Goal: Task Accomplishment & Management: Manage account settings

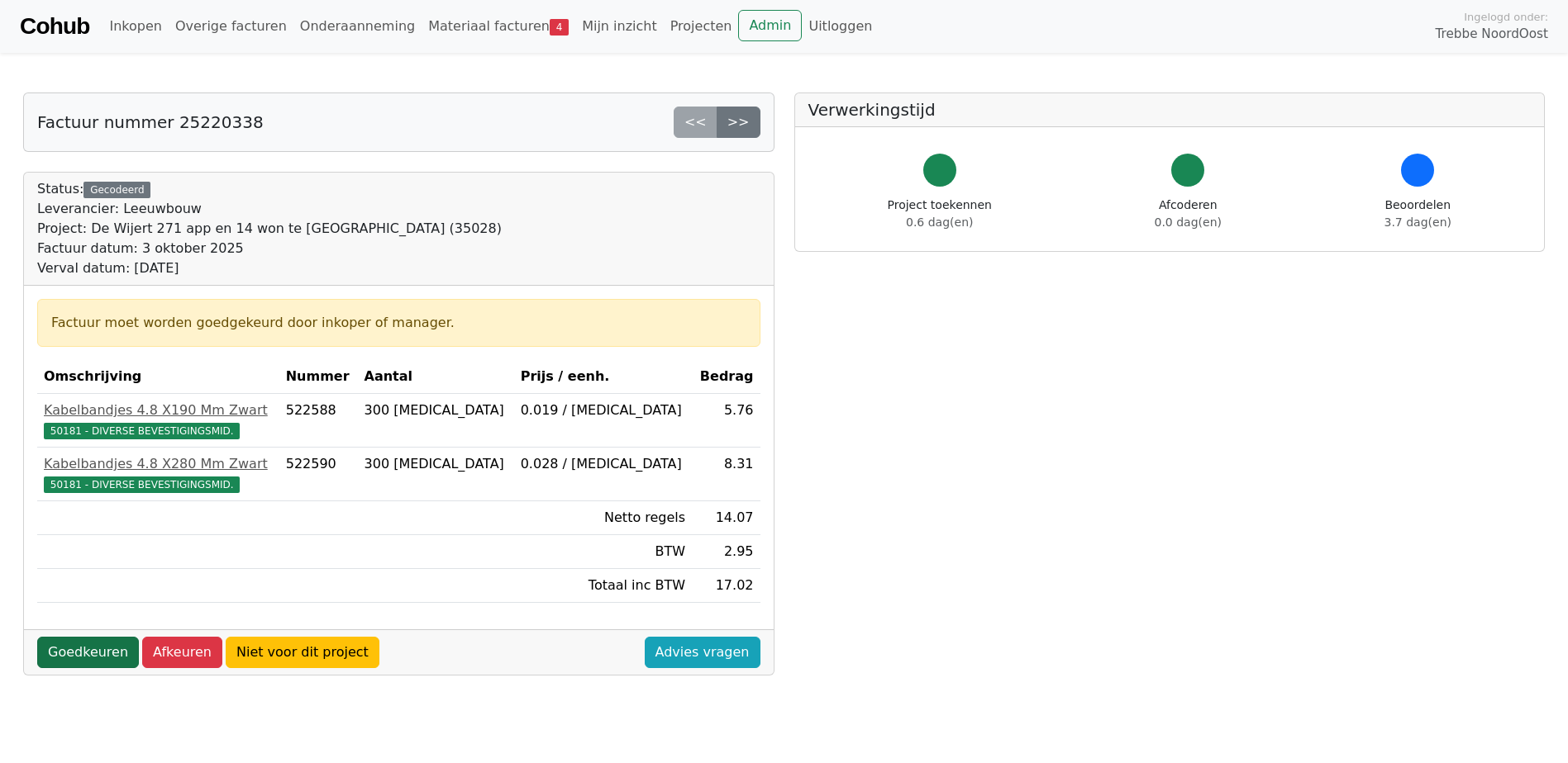
click at [103, 649] on link "Goedkeuren" at bounding box center [88, 653] width 101 height 31
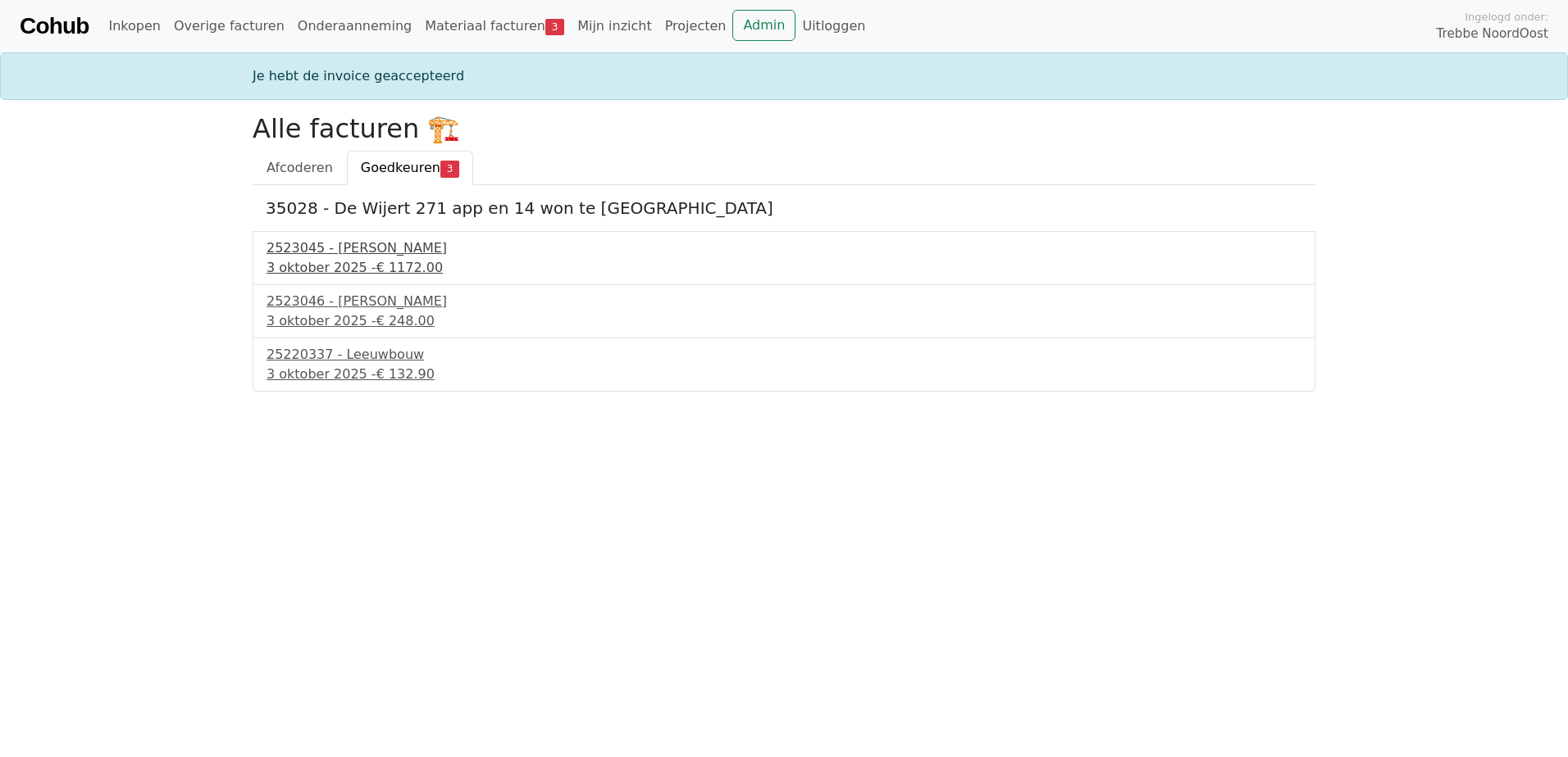
click at [364, 240] on div "2523045 - Van Dalen" at bounding box center [784, 248] width 1035 height 20
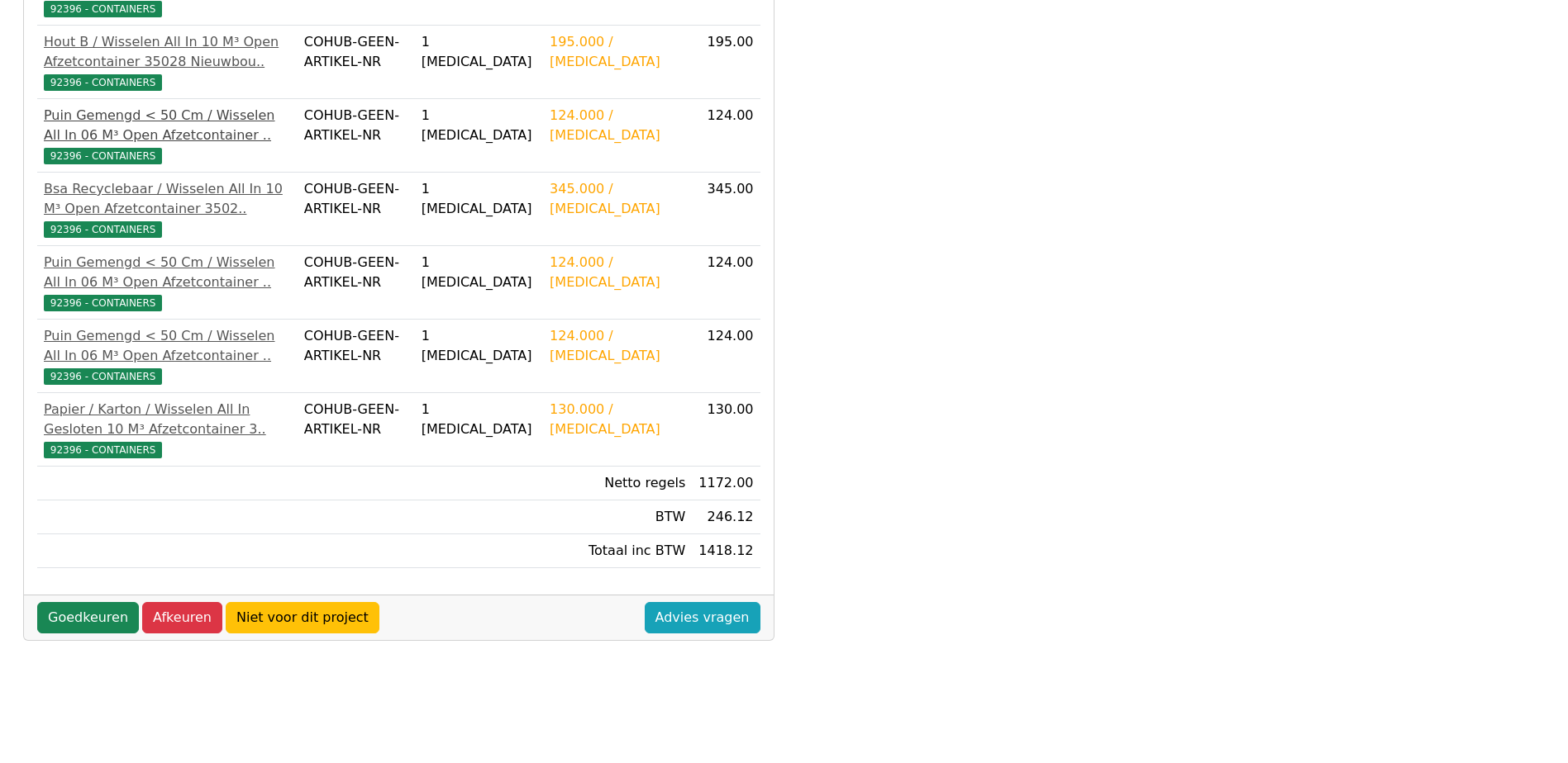
scroll to position [462, 0]
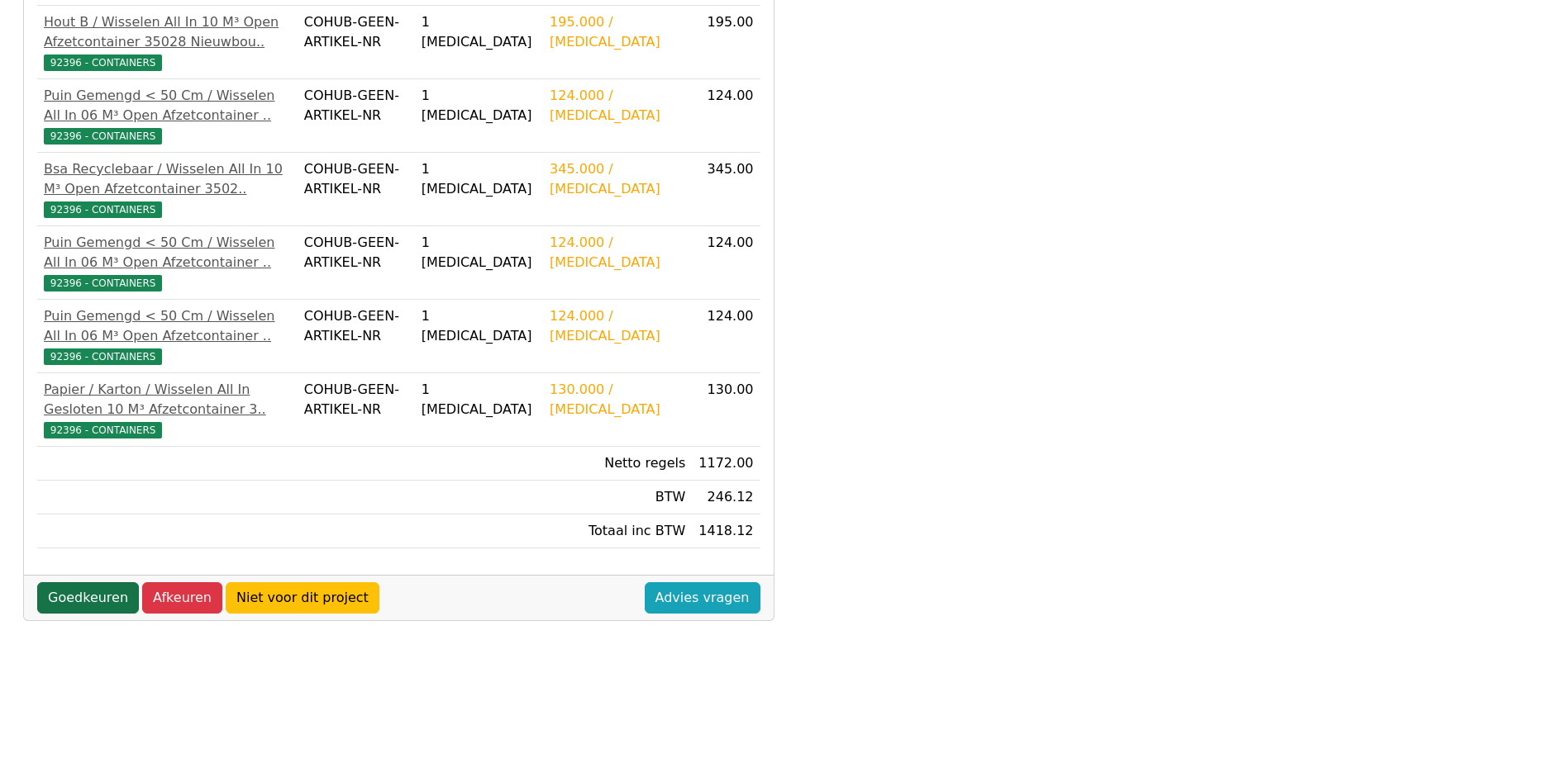
click at [66, 614] on link "Goedkeuren" at bounding box center [88, 598] width 101 height 31
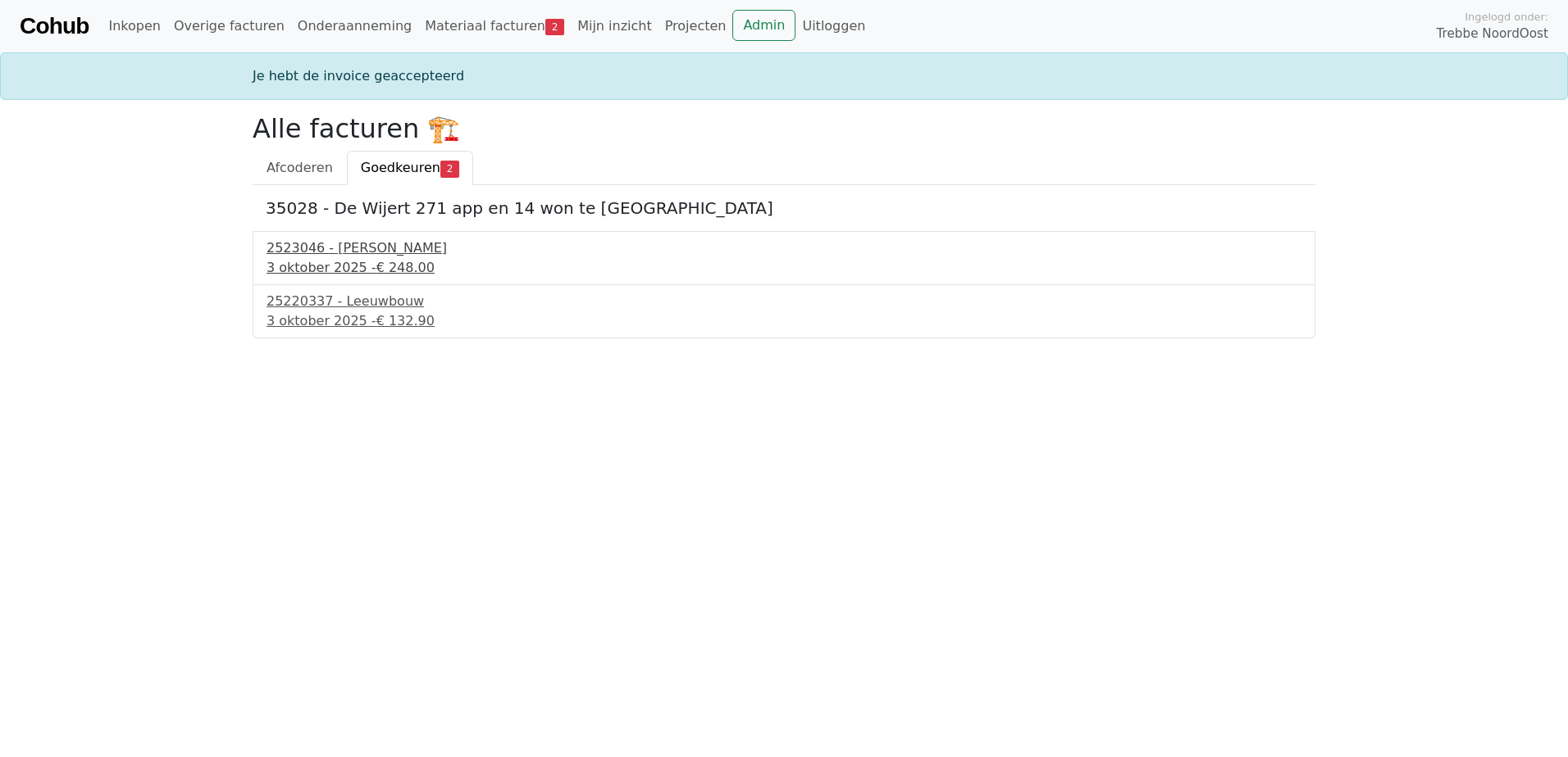
click at [298, 262] on div "3 oktober 2025 - € 248.00" at bounding box center [784, 268] width 1035 height 20
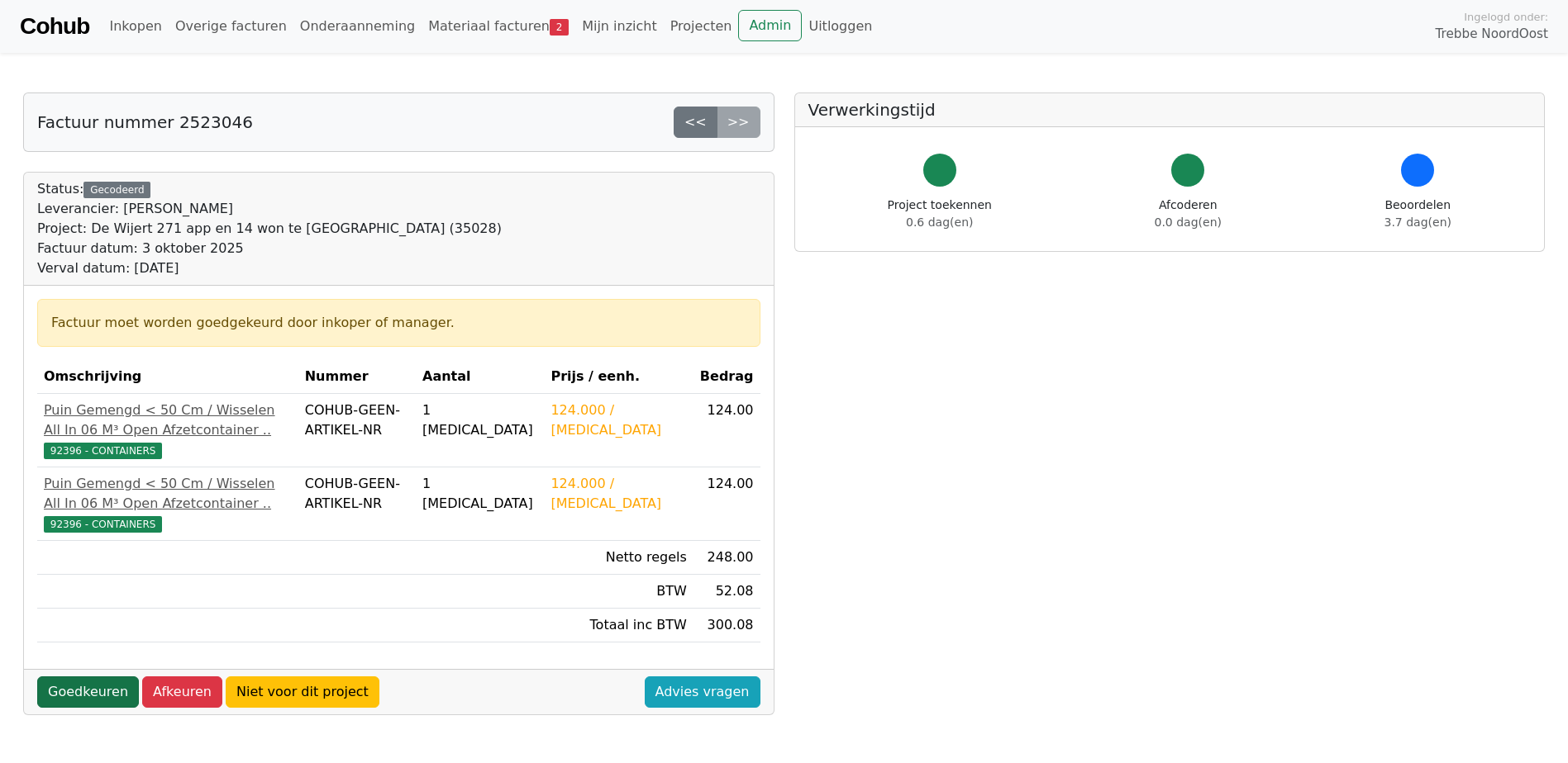
click at [108, 708] on link "Goedkeuren" at bounding box center [88, 692] width 101 height 31
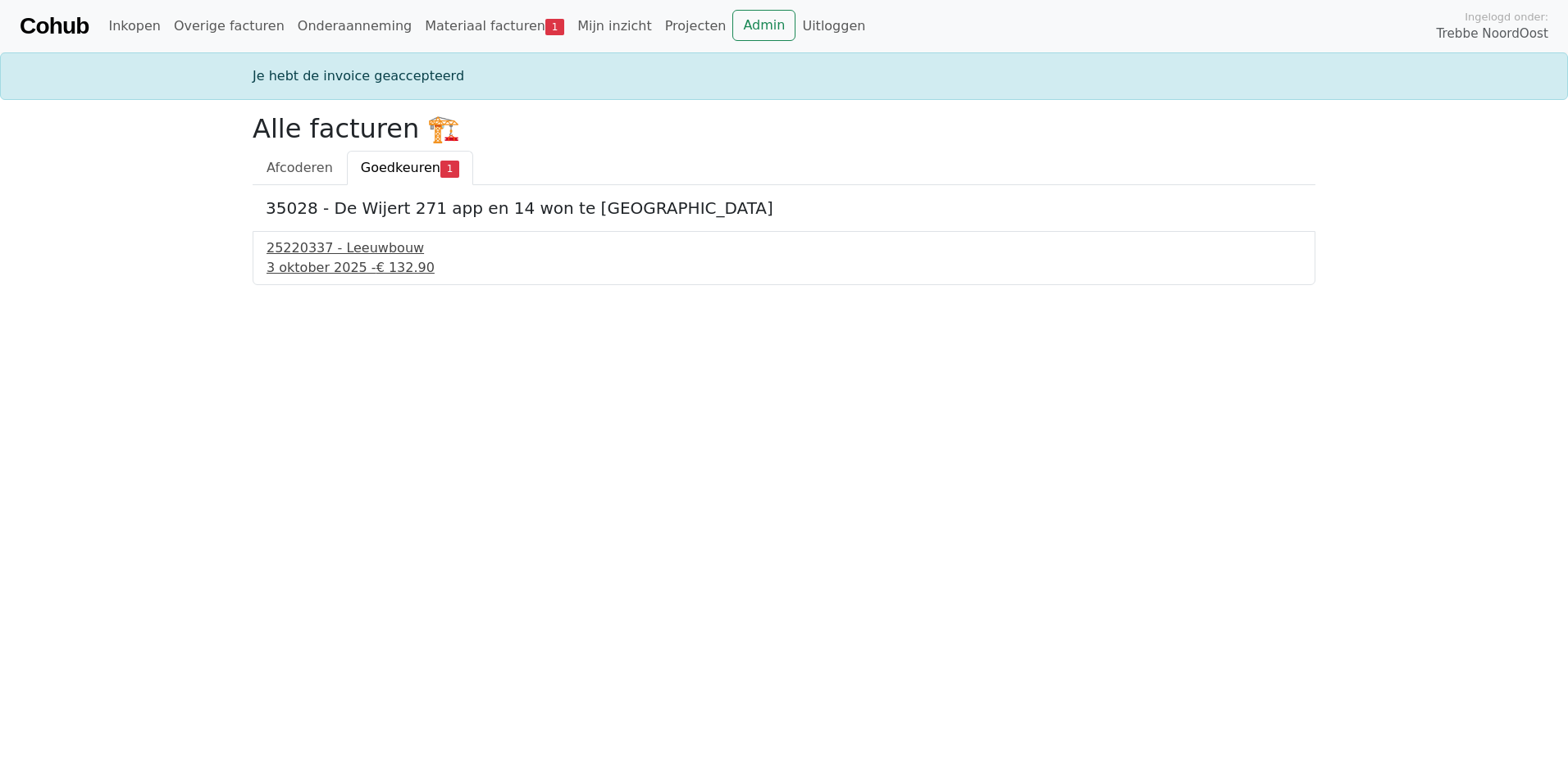
click at [330, 266] on div "3 oktober 2025 - € 132.90" at bounding box center [784, 268] width 1035 height 20
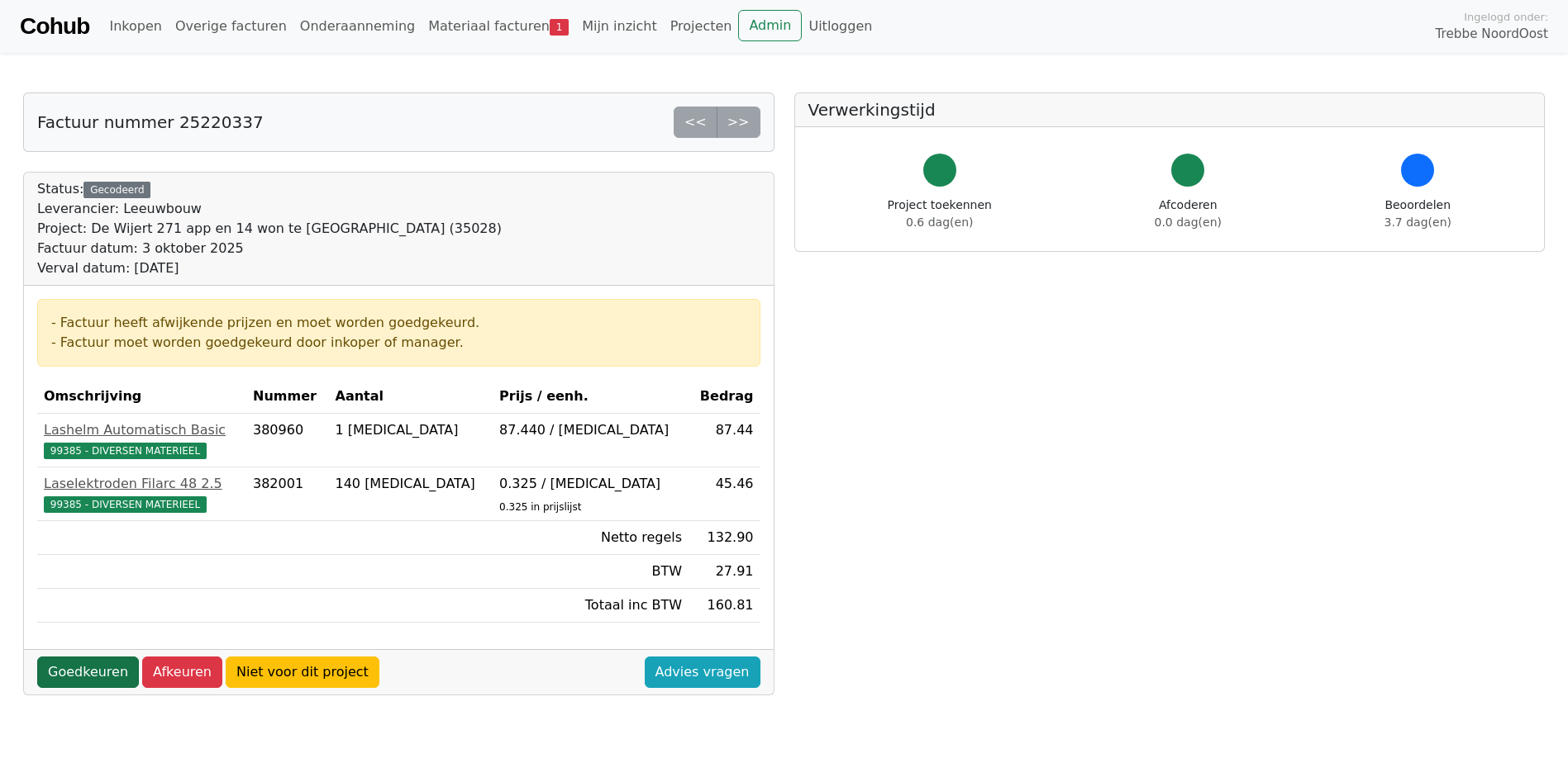
click at [89, 667] on link "Goedkeuren" at bounding box center [88, 673] width 101 height 31
